Goal: Task Accomplishment & Management: Manage account settings

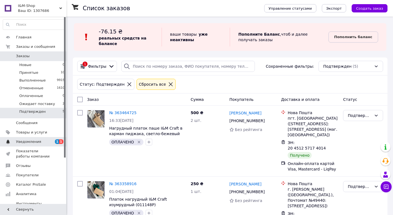
click at [45, 144] on link "Уведомления 1 1" at bounding box center [34, 141] width 68 height 9
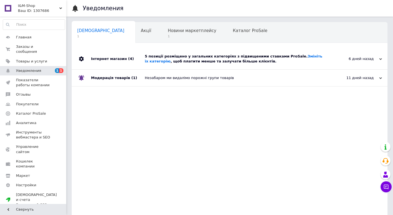
click at [229, 58] on div "5 позиції розміщено у загальних категоріях з підвищеними ставками ProSale. Змін…" at bounding box center [236, 59] width 182 height 10
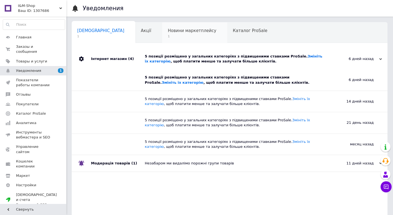
click at [172, 35] on span "1" at bounding box center [192, 36] width 49 height 4
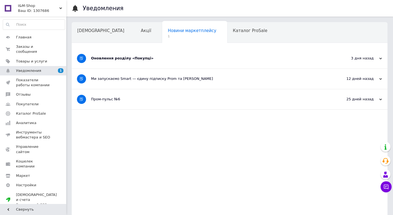
click at [196, 57] on div "Оновлення розділу «Покупці»" at bounding box center [209, 58] width 236 height 5
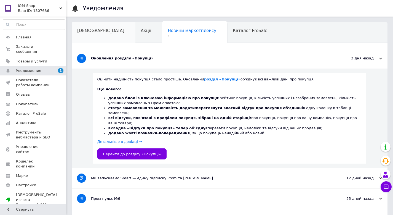
click at [86, 35] on div "[DEMOGRAPHIC_DATA]" at bounding box center [104, 32] width 64 height 21
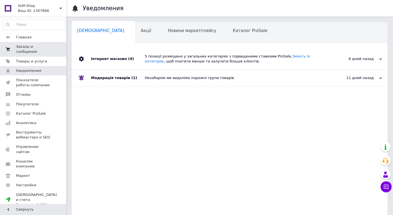
click at [46, 50] on span "Заказы и сообщения" at bounding box center [33, 49] width 35 height 10
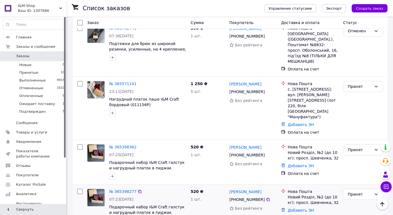
scroll to position [148, 0]
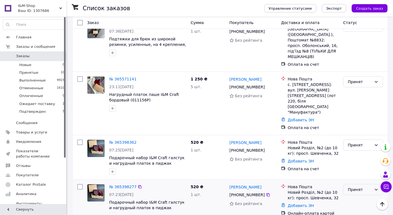
click at [361, 186] on div "Принят" at bounding box center [360, 189] width 24 height 6
click at [359, 178] on li "Отменен" at bounding box center [362, 178] width 39 height 10
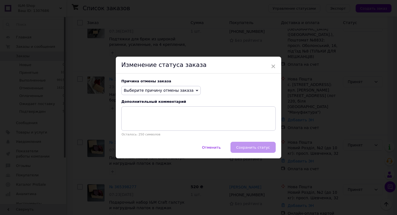
click at [182, 91] on span "Выберите причину отмены заказа" at bounding box center [159, 90] width 70 height 4
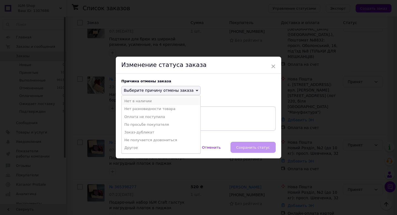
click at [152, 101] on li "Нет в наличии" at bounding box center [161, 101] width 79 height 8
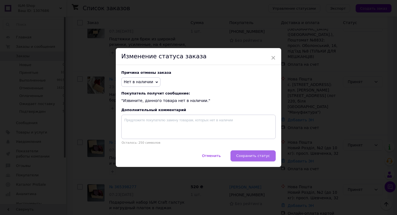
click at [260, 155] on span "Сохранить статус" at bounding box center [253, 155] width 34 height 4
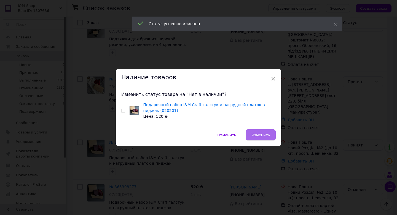
click at [259, 135] on span "Изменить" at bounding box center [261, 135] width 18 height 4
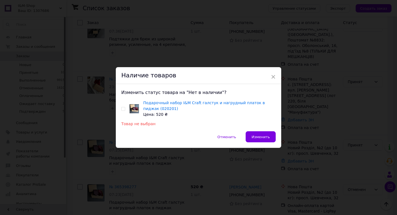
click at [123, 108] on input "checkbox" at bounding box center [123, 109] width 4 height 4
checkbox input "true"
click at [259, 137] on span "Изменить" at bounding box center [261, 137] width 18 height 4
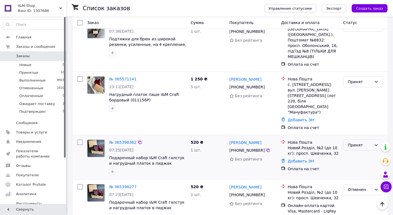
click at [359, 142] on div "Принят" at bounding box center [360, 145] width 24 height 6
click at [356, 134] on li "Отменен" at bounding box center [362, 134] width 39 height 10
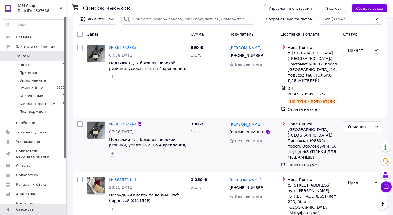
scroll to position [57, 0]
